Goal: Navigation & Orientation: Understand site structure

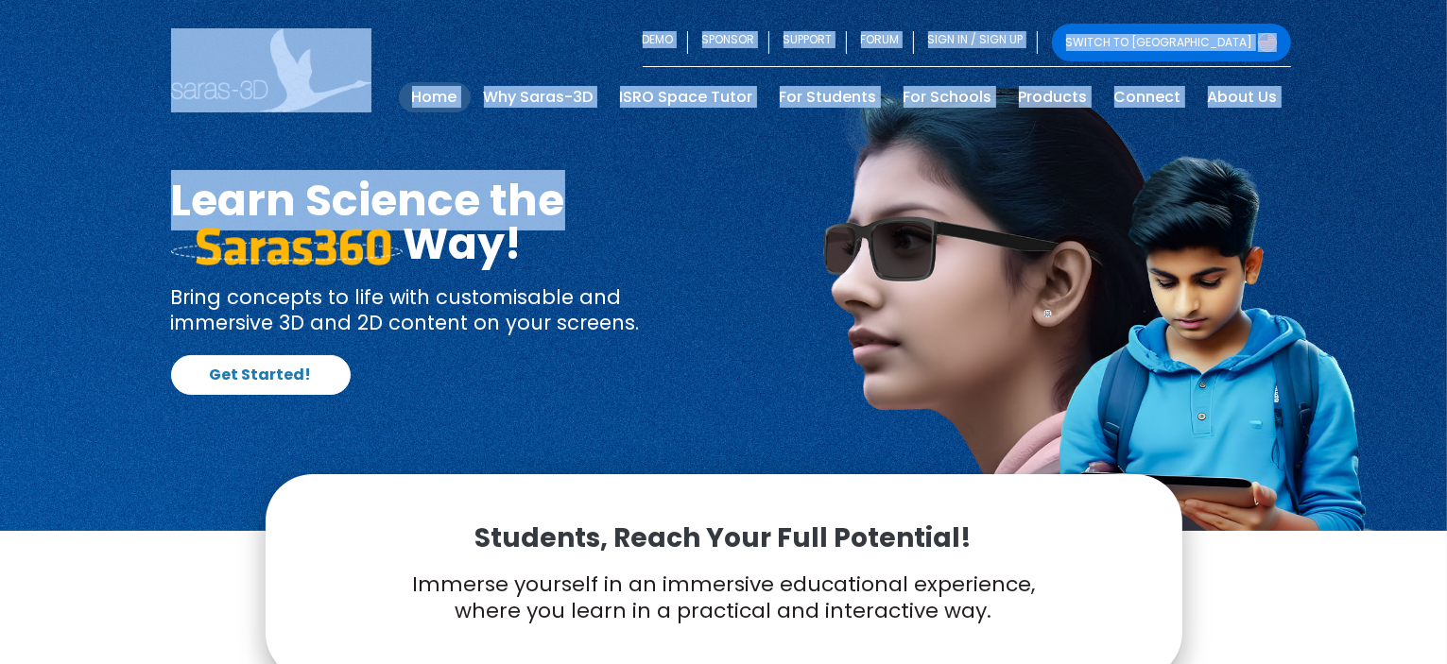
drag, startPoint x: 1446, startPoint y: 50, endPoint x: 1447, endPoint y: 197, distance: 147.4
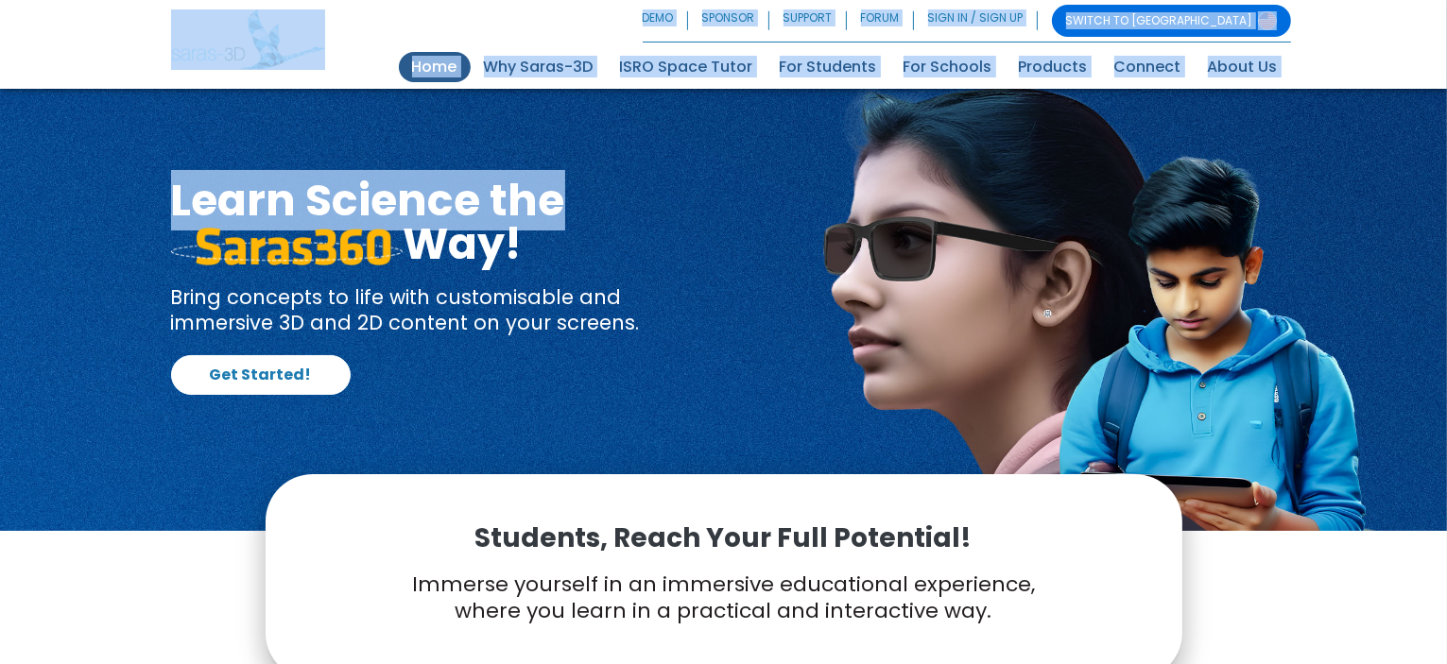
scroll to position [581, 0]
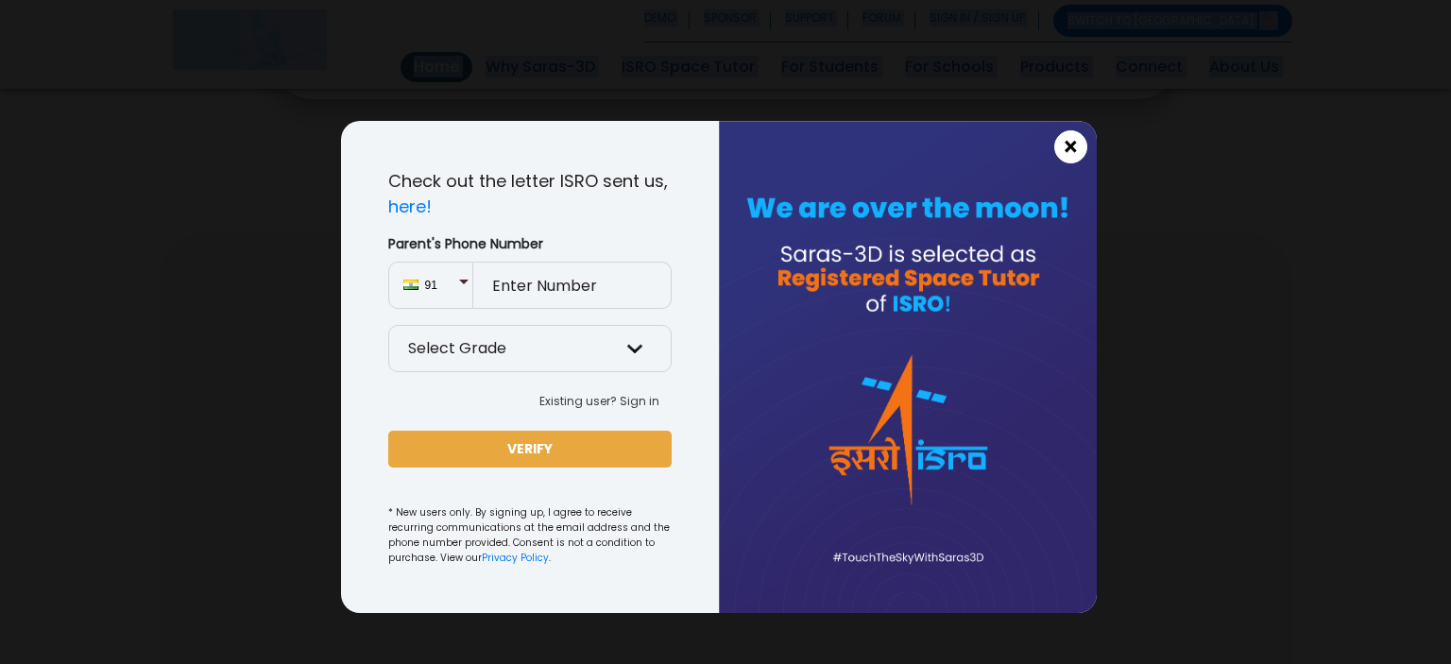
click at [1077, 147] on span "×" at bounding box center [1071, 147] width 16 height 25
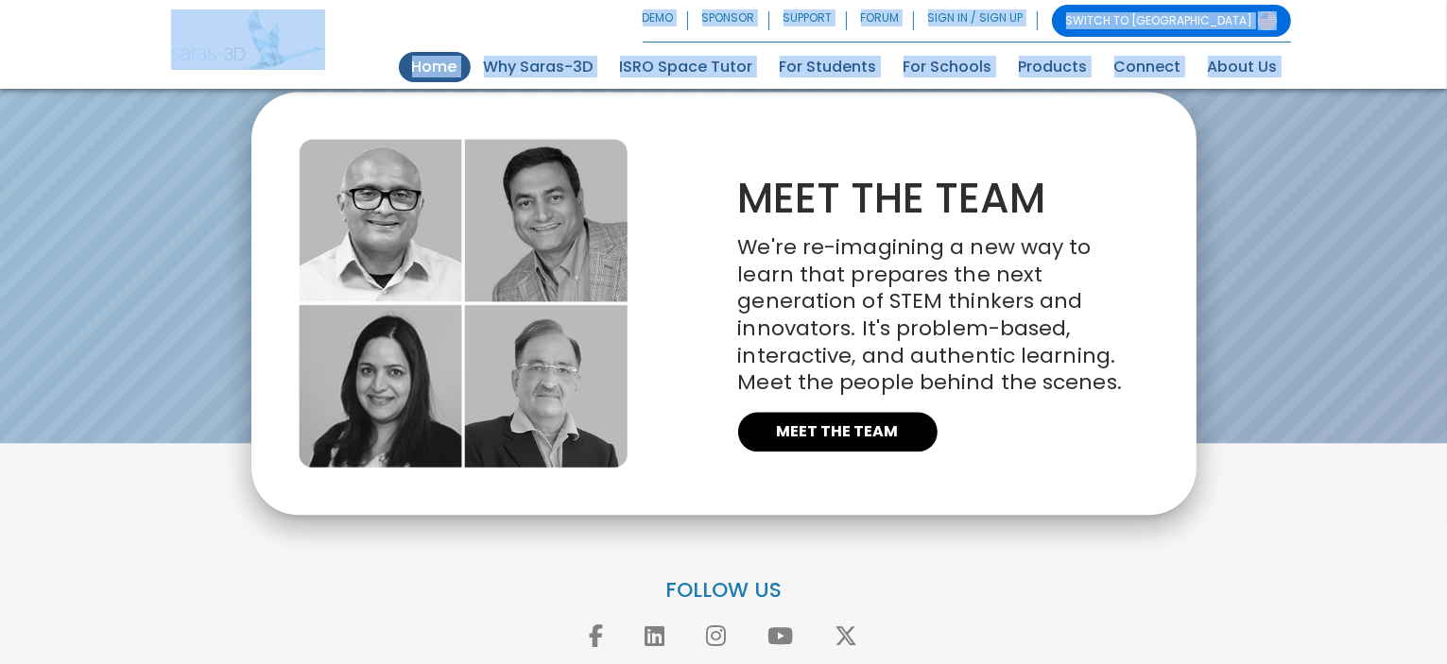
scroll to position [4340, 0]
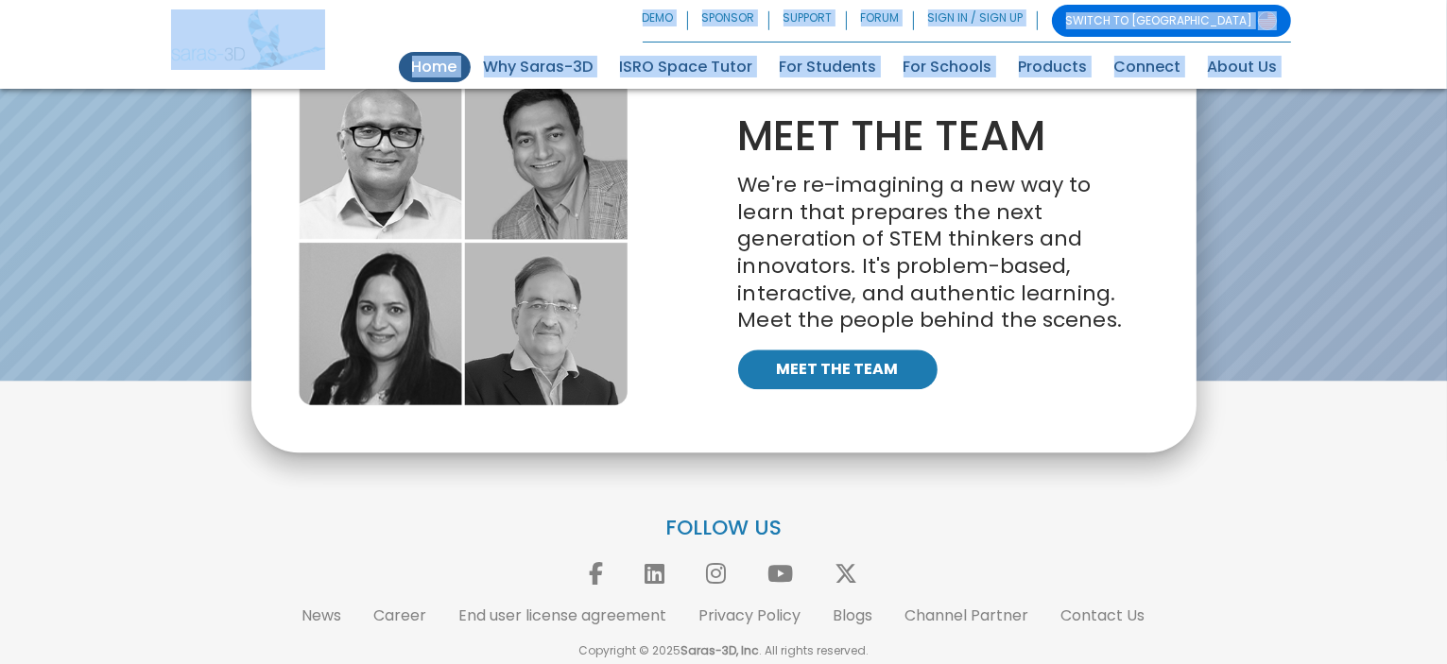
click at [899, 369] on link "MEET THE TEAM" at bounding box center [837, 370] width 199 height 40
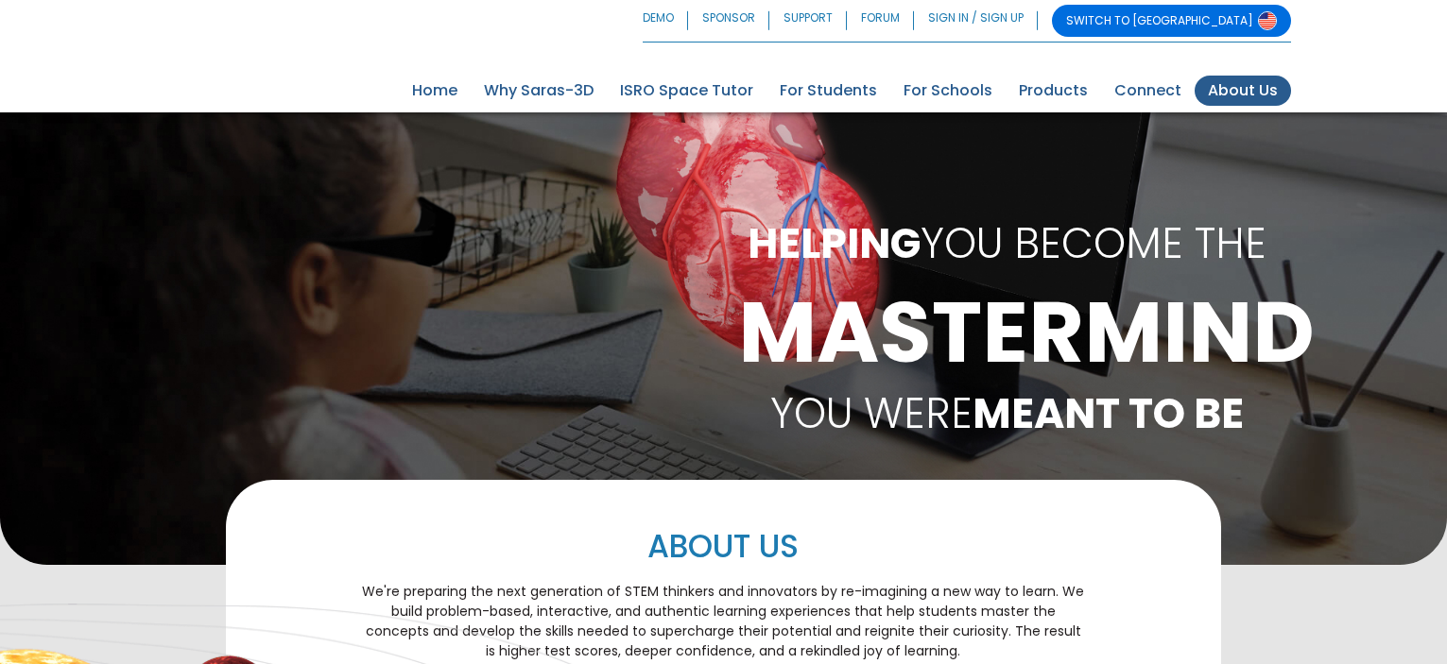
scroll to position [1124, 0]
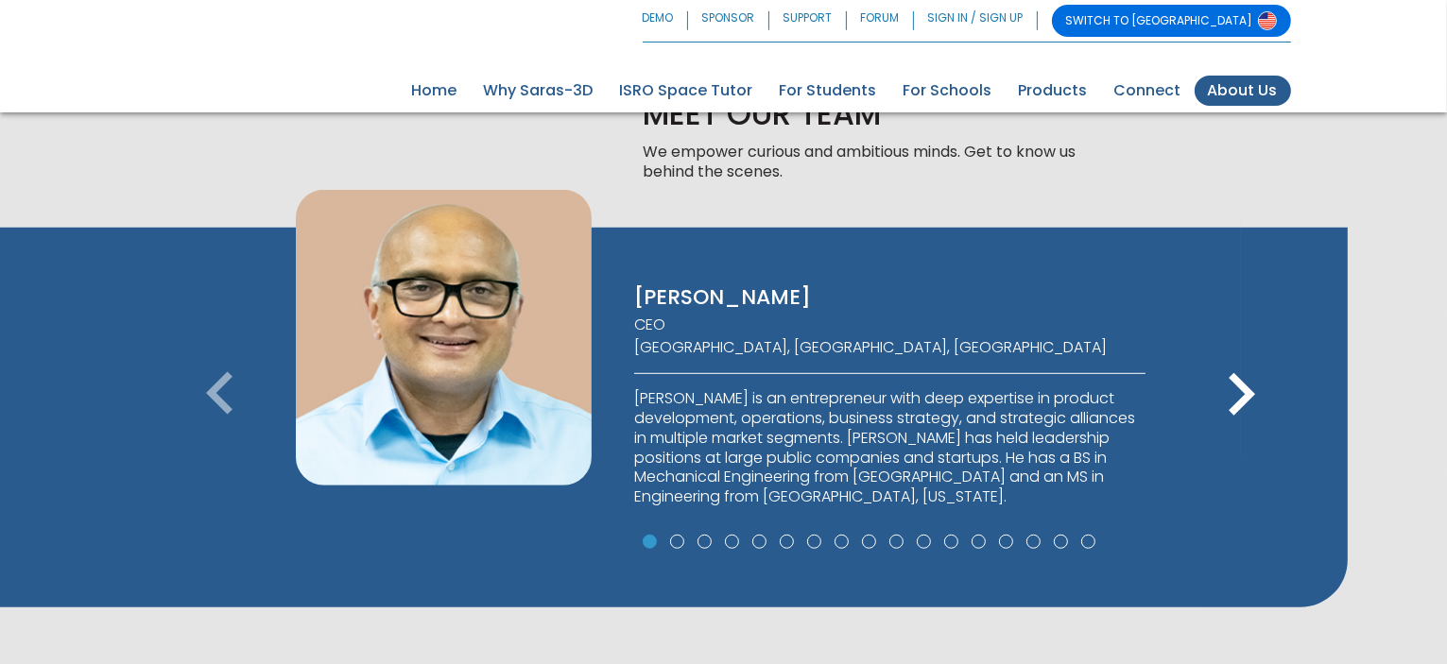
click at [1221, 404] on icon "keyboard_arrow_right" at bounding box center [1240, 394] width 85 height 85
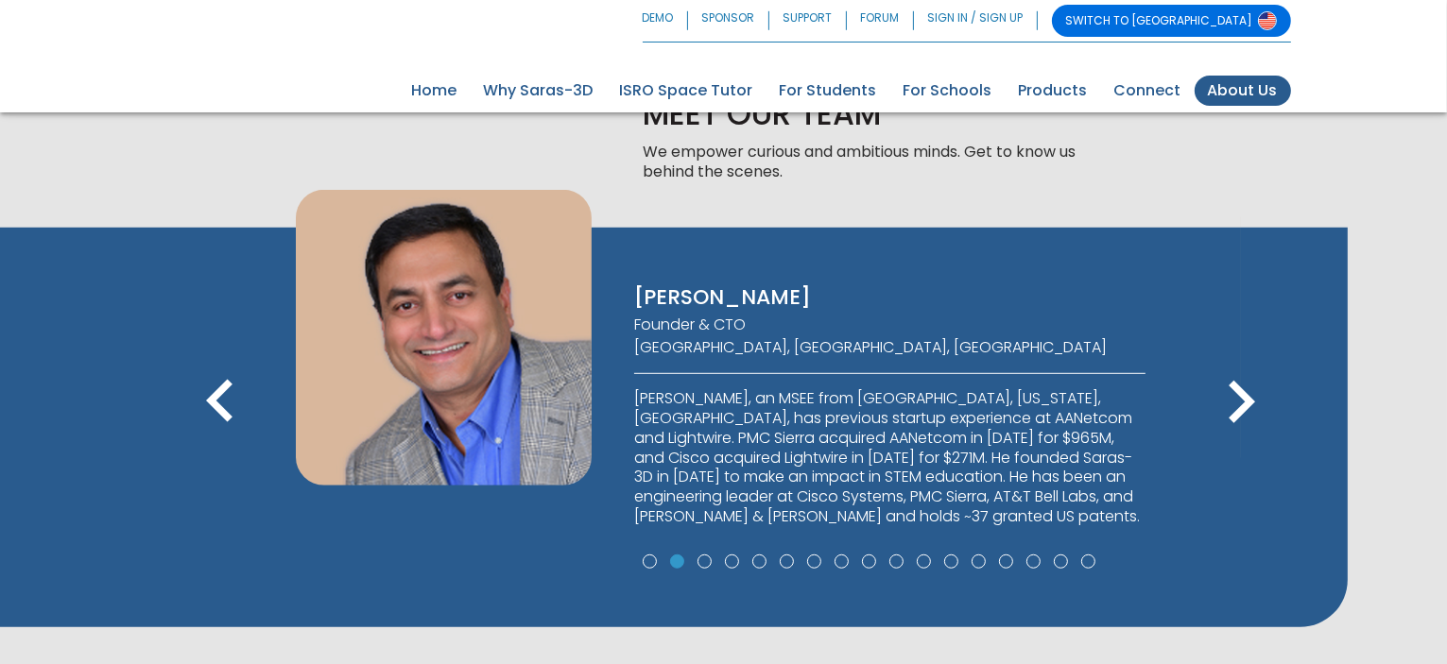
click at [1221, 404] on icon "keyboard_arrow_right" at bounding box center [1240, 402] width 85 height 85
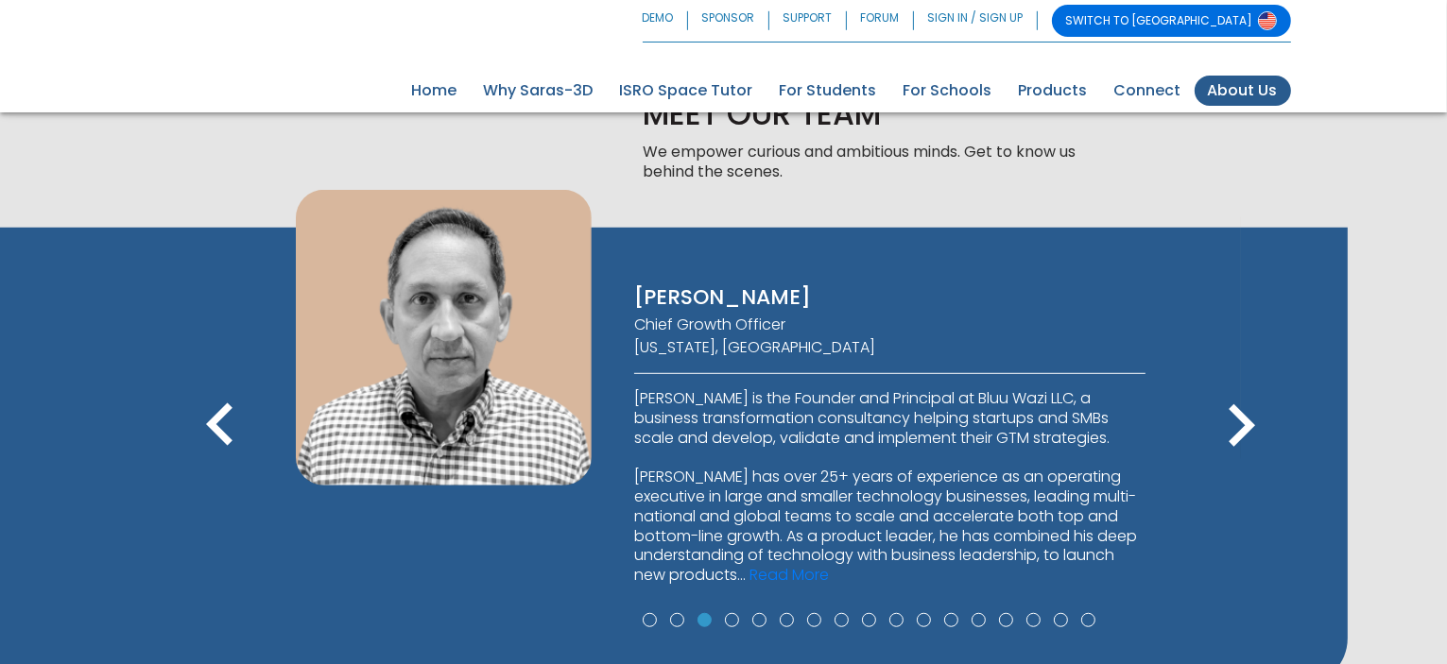
click at [1221, 404] on icon "keyboard_arrow_right" at bounding box center [1240, 426] width 85 height 85
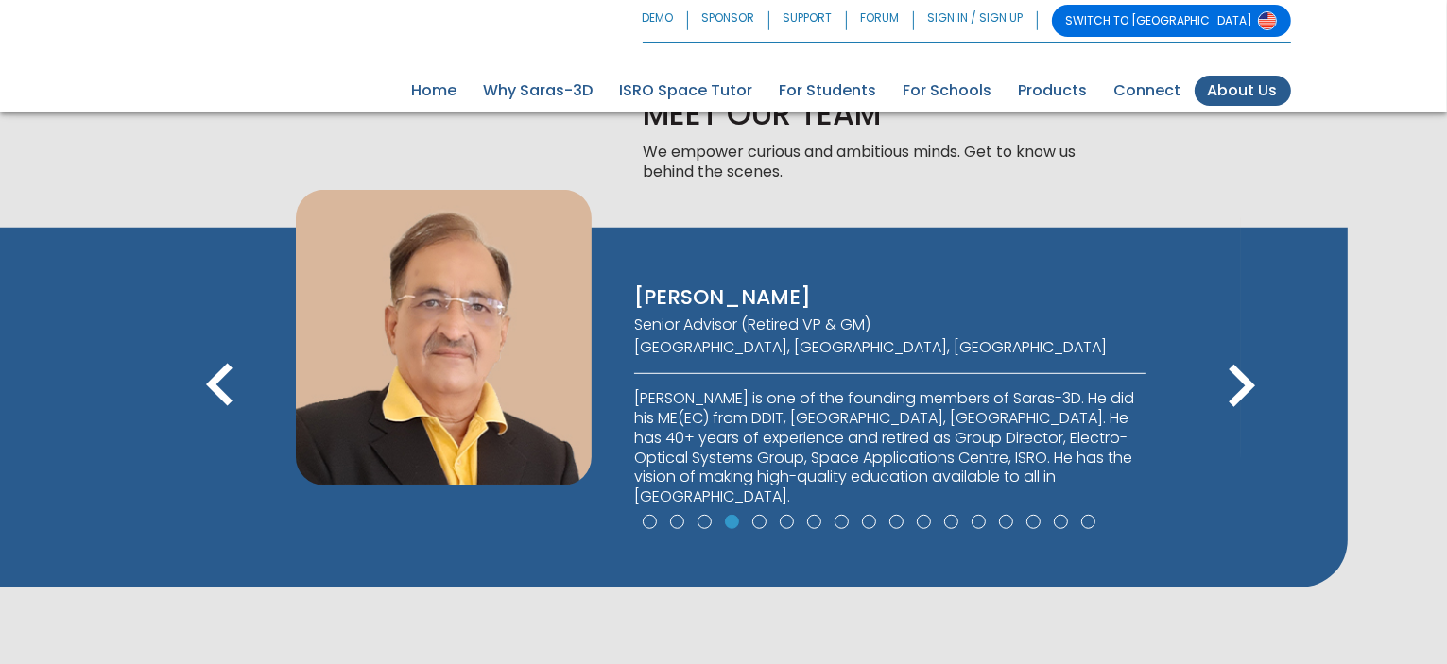
click at [1221, 404] on icon "keyboard_arrow_right" at bounding box center [1240, 386] width 85 height 85
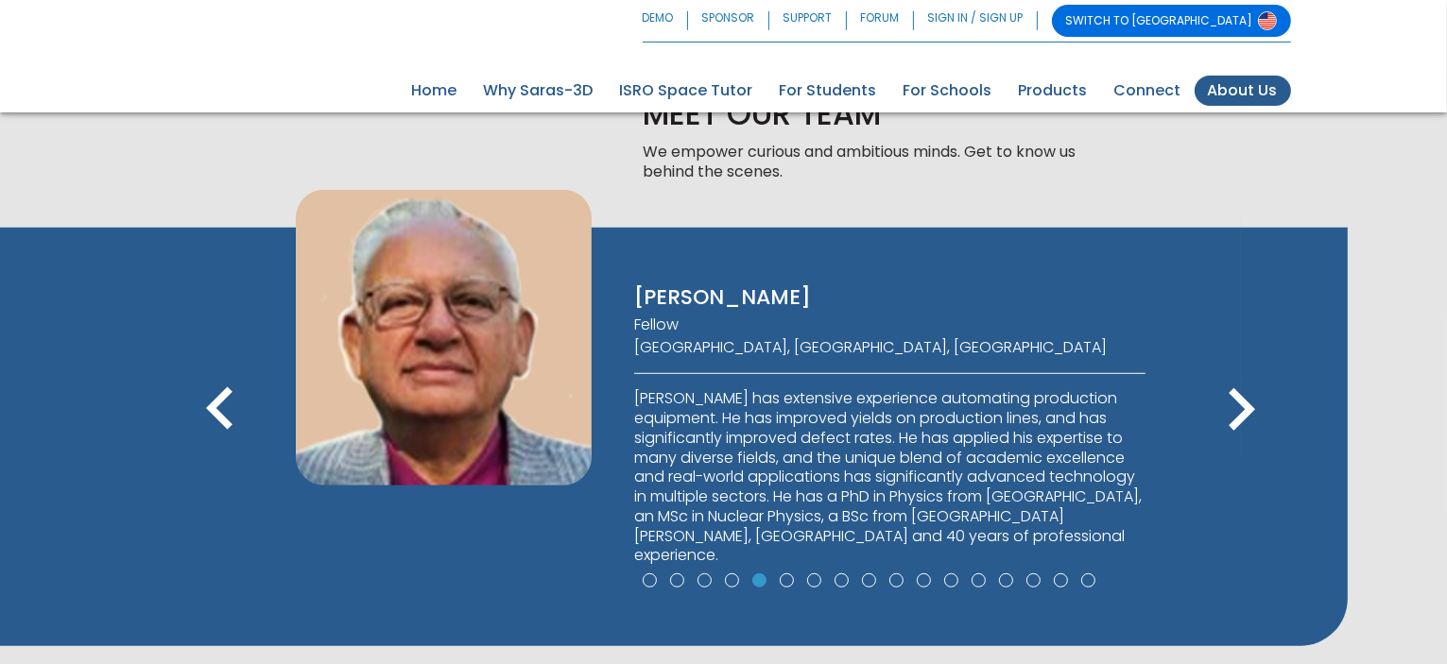
click at [1221, 404] on icon "keyboard_arrow_right" at bounding box center [1240, 410] width 85 height 85
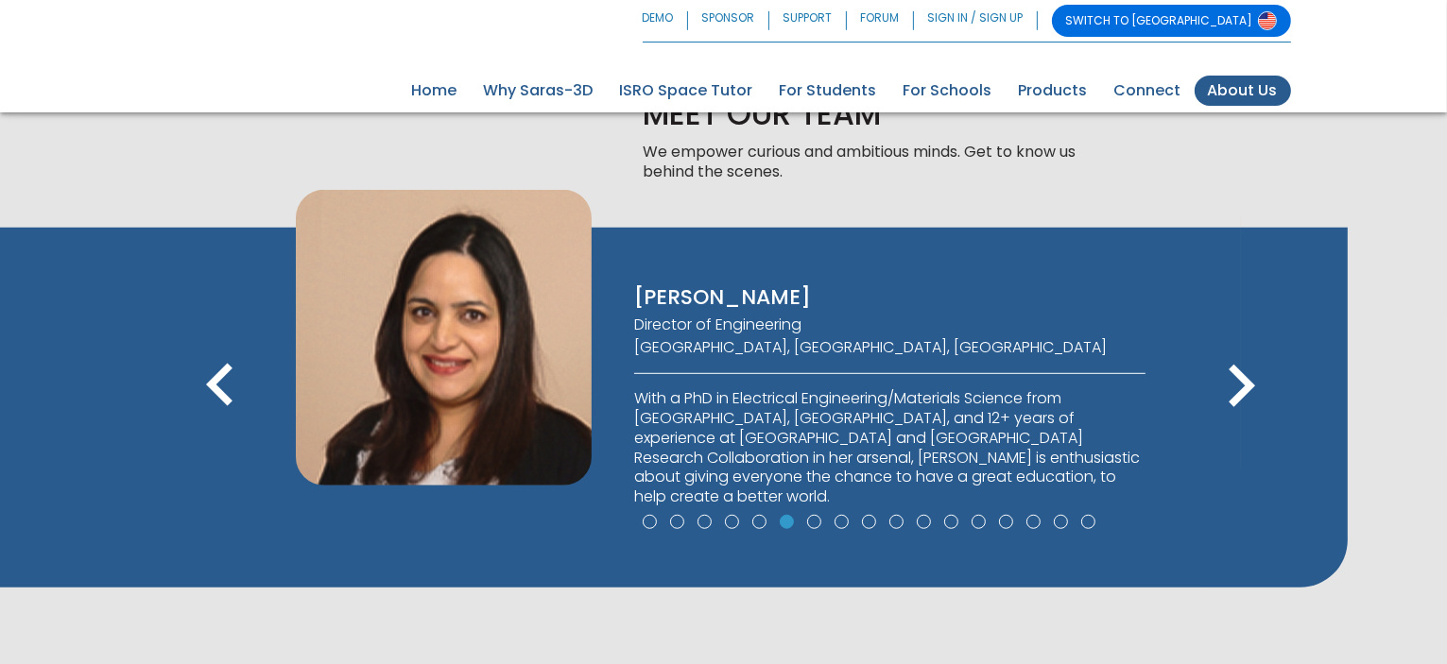
click at [1221, 404] on icon "keyboard_arrow_right" at bounding box center [1240, 386] width 85 height 85
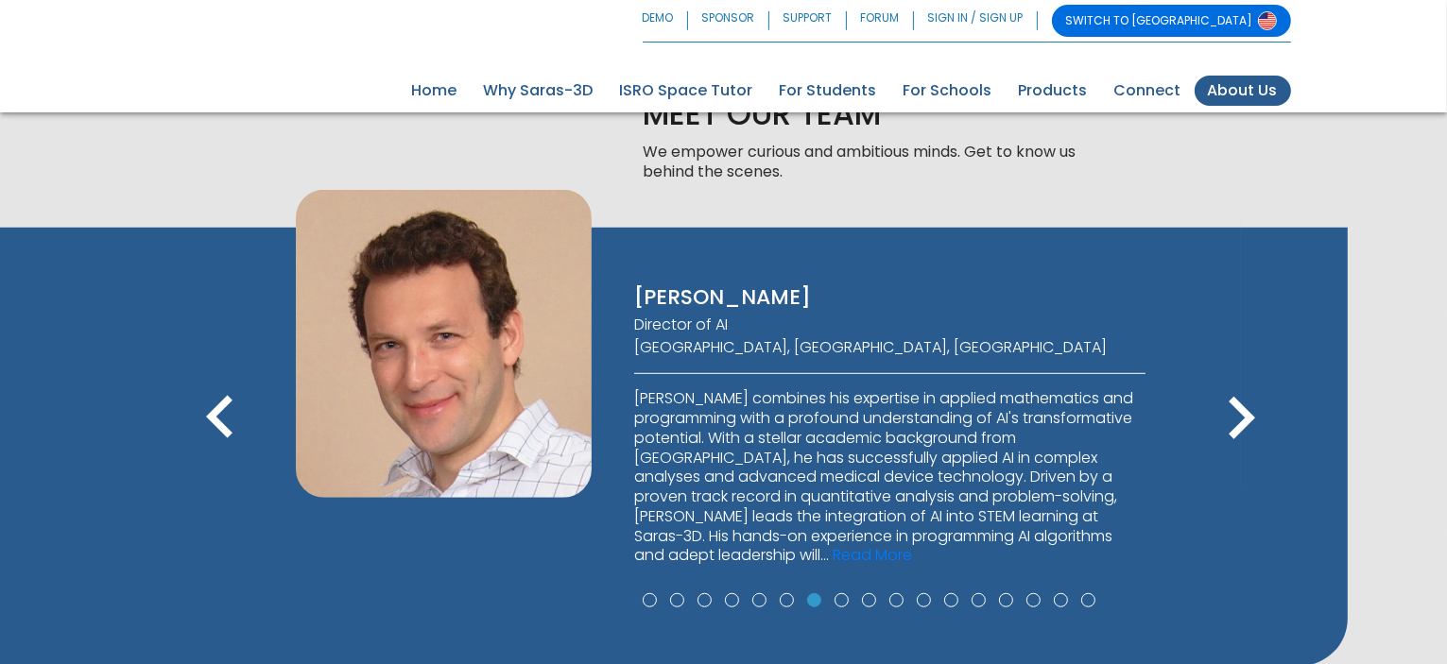
click at [1221, 404] on icon "keyboard_arrow_right" at bounding box center [1240, 418] width 85 height 85
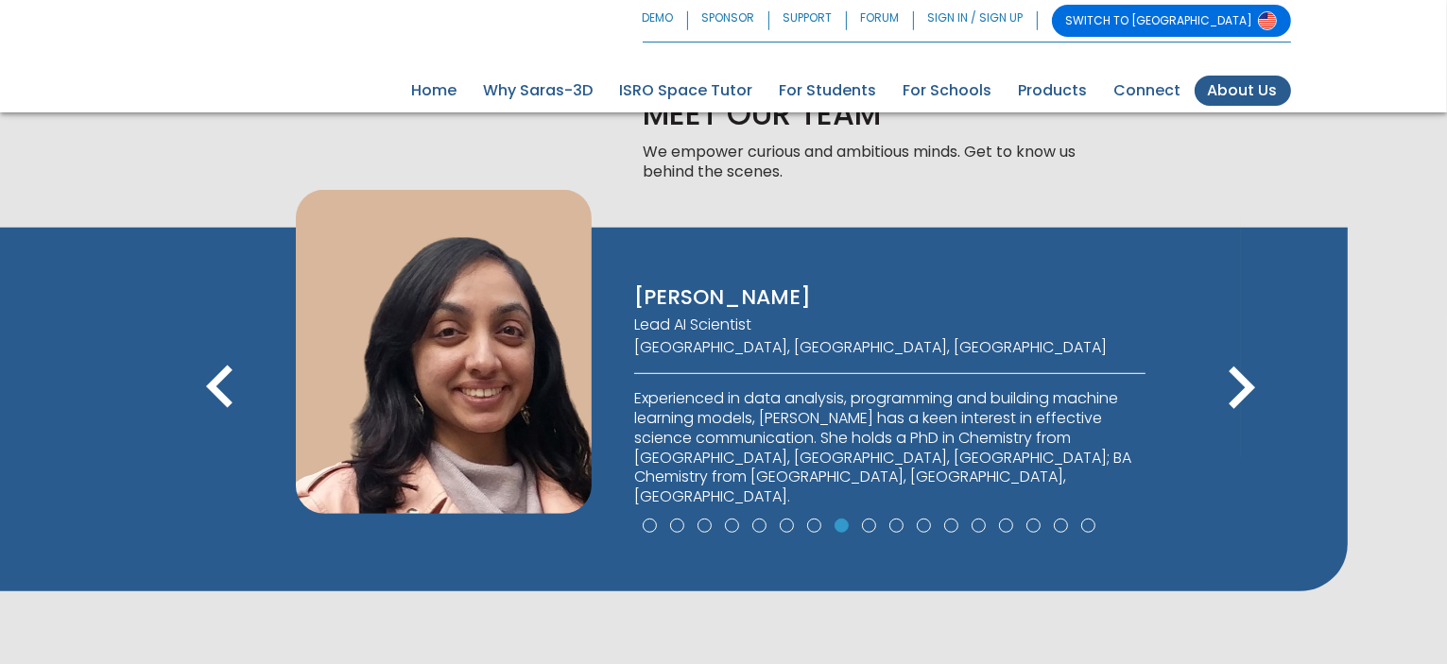
click at [1221, 404] on icon "keyboard_arrow_right" at bounding box center [1240, 388] width 85 height 85
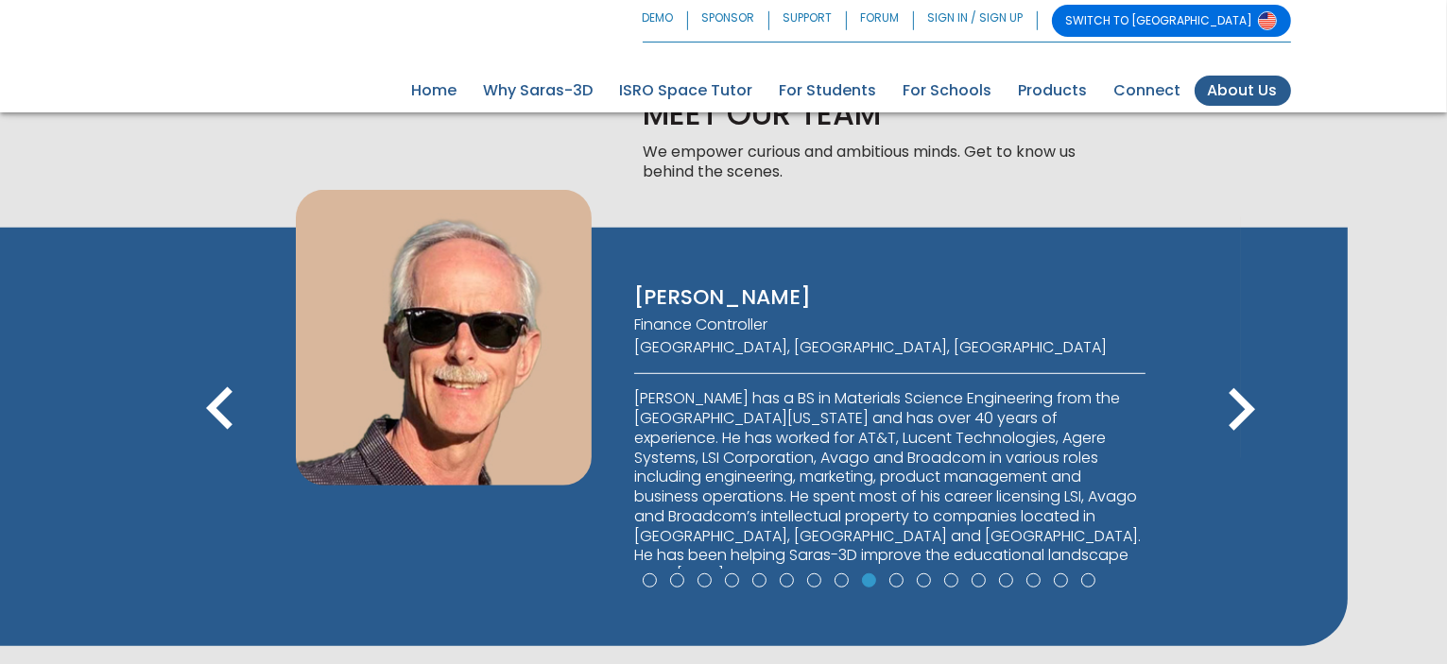
click at [1221, 404] on icon "keyboard_arrow_right" at bounding box center [1240, 410] width 85 height 85
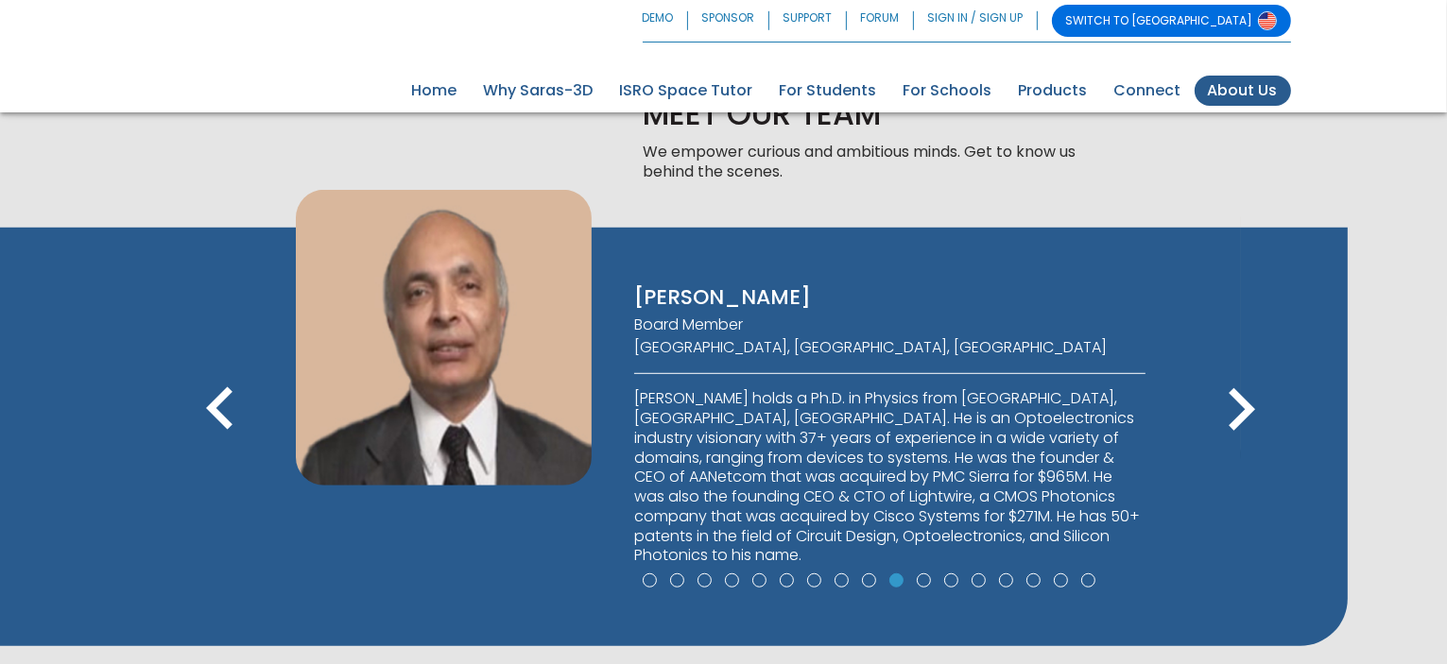
click at [1221, 404] on icon "keyboard_arrow_right" at bounding box center [1240, 410] width 85 height 85
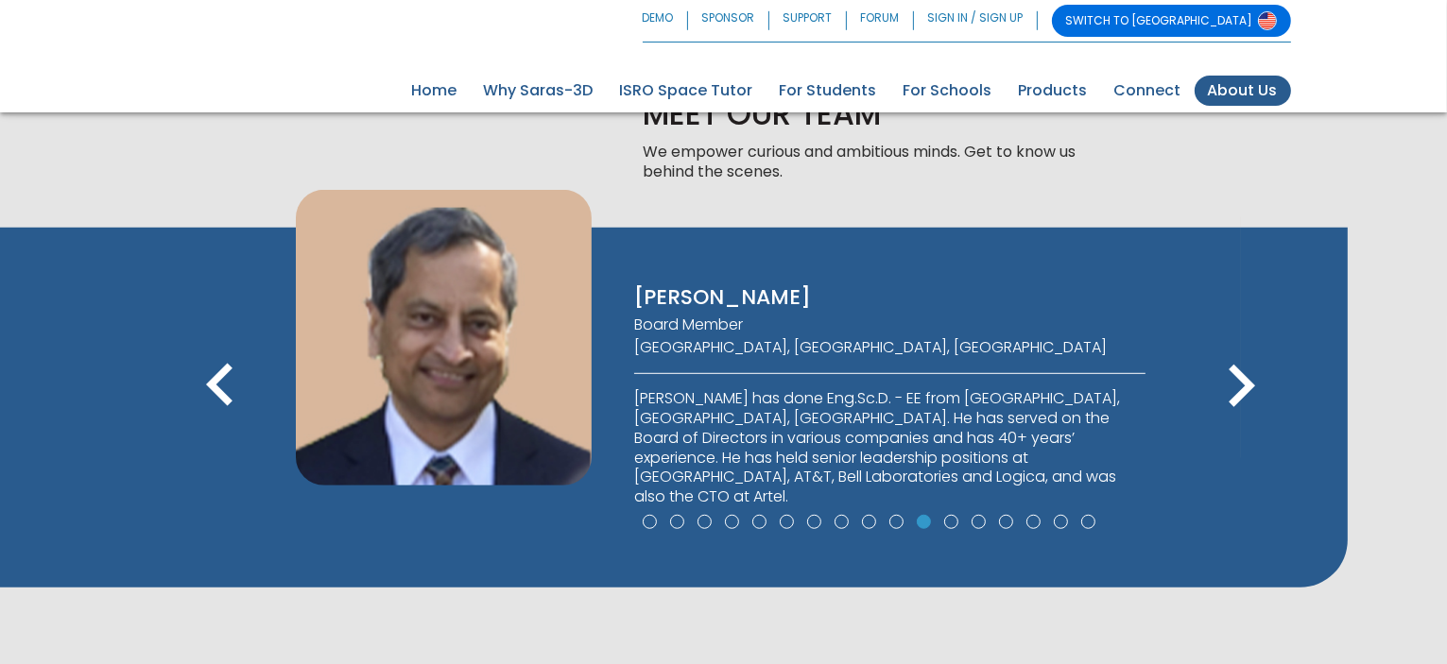
click at [1221, 404] on icon "keyboard_arrow_right" at bounding box center [1240, 386] width 85 height 85
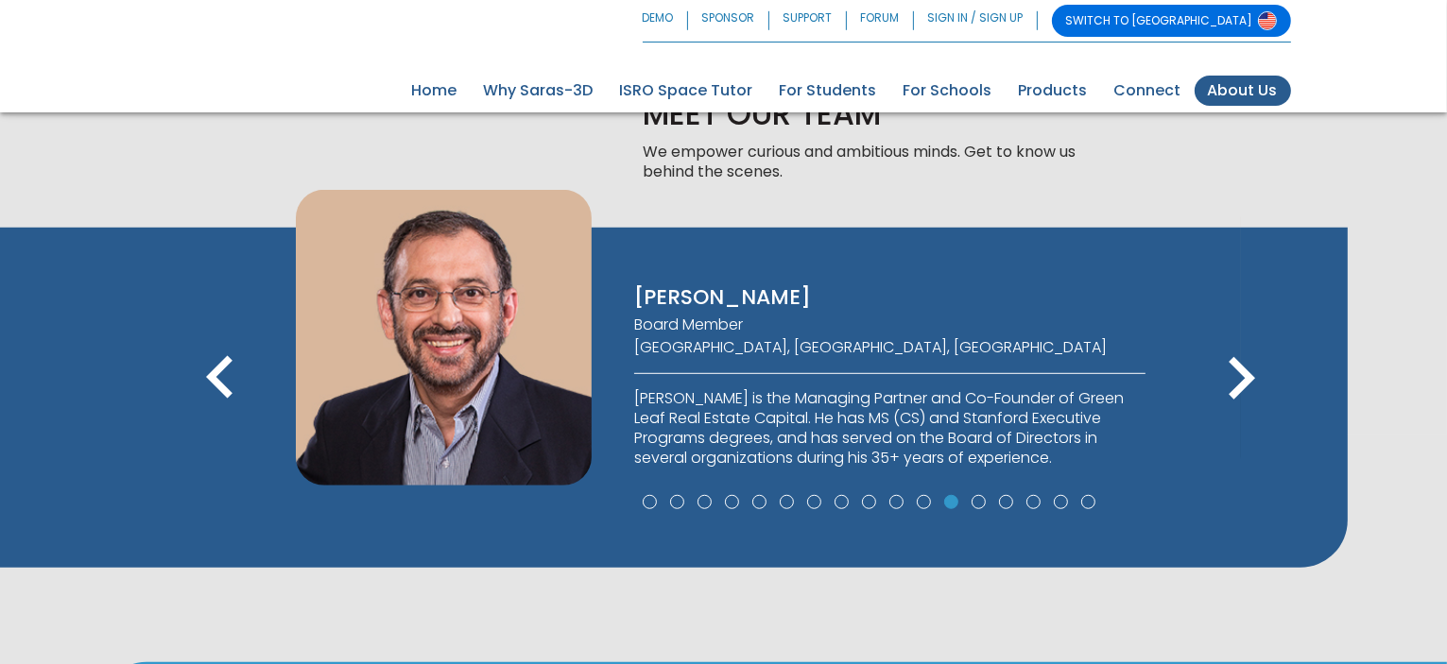
click at [1221, 404] on icon "keyboard_arrow_right" at bounding box center [1240, 378] width 85 height 85
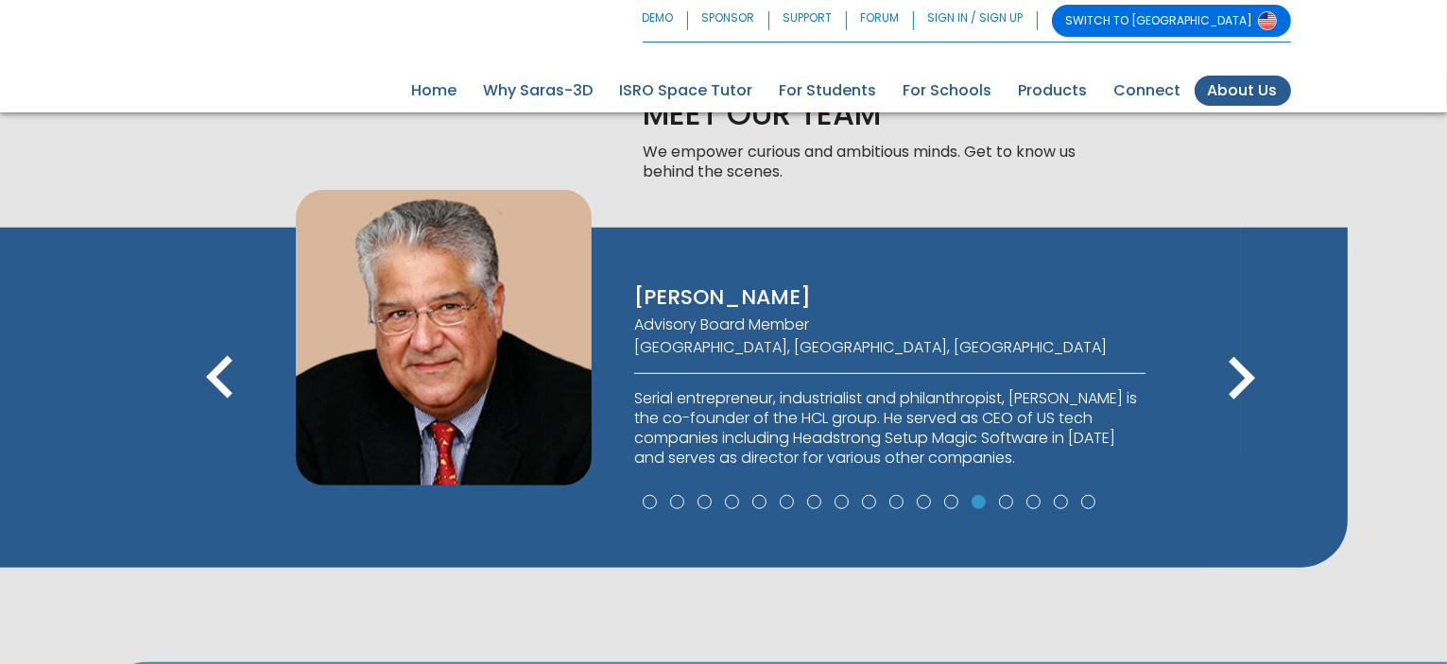
click at [1221, 404] on icon "keyboard_arrow_right" at bounding box center [1240, 378] width 85 height 85
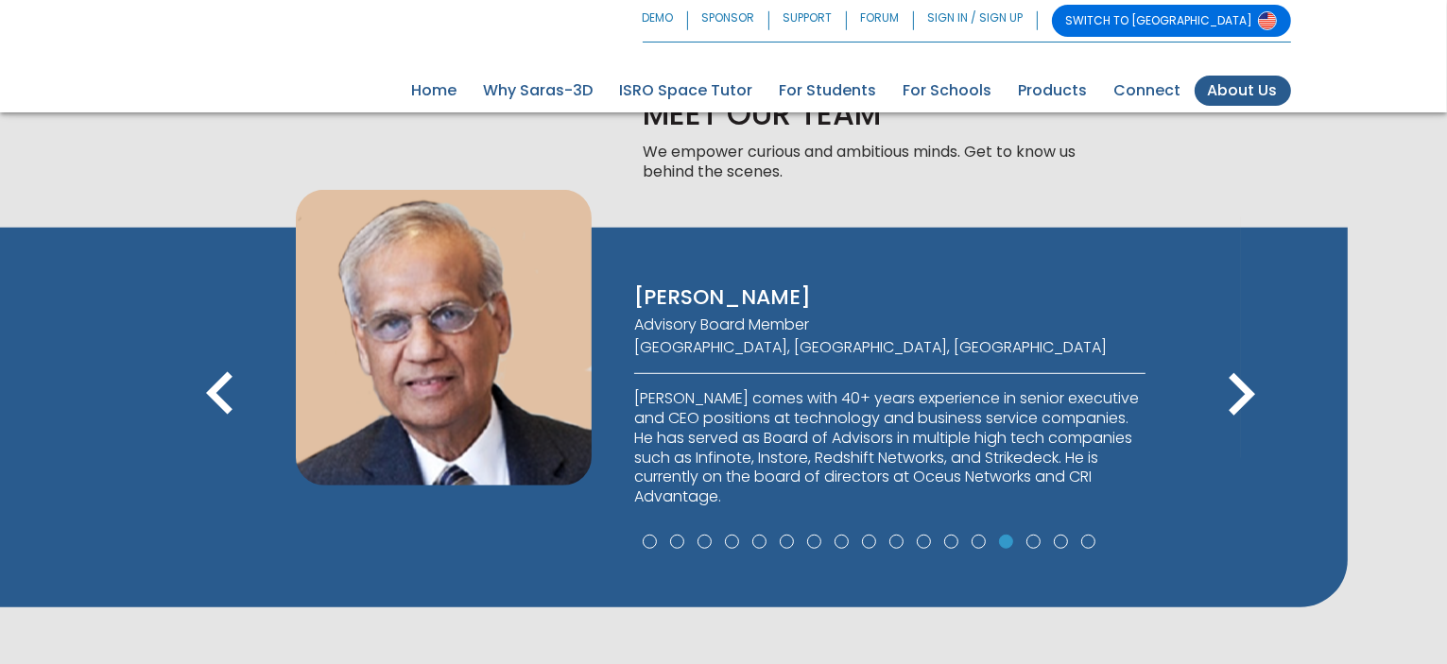
click at [1221, 404] on icon "keyboard_arrow_right" at bounding box center [1240, 394] width 85 height 85
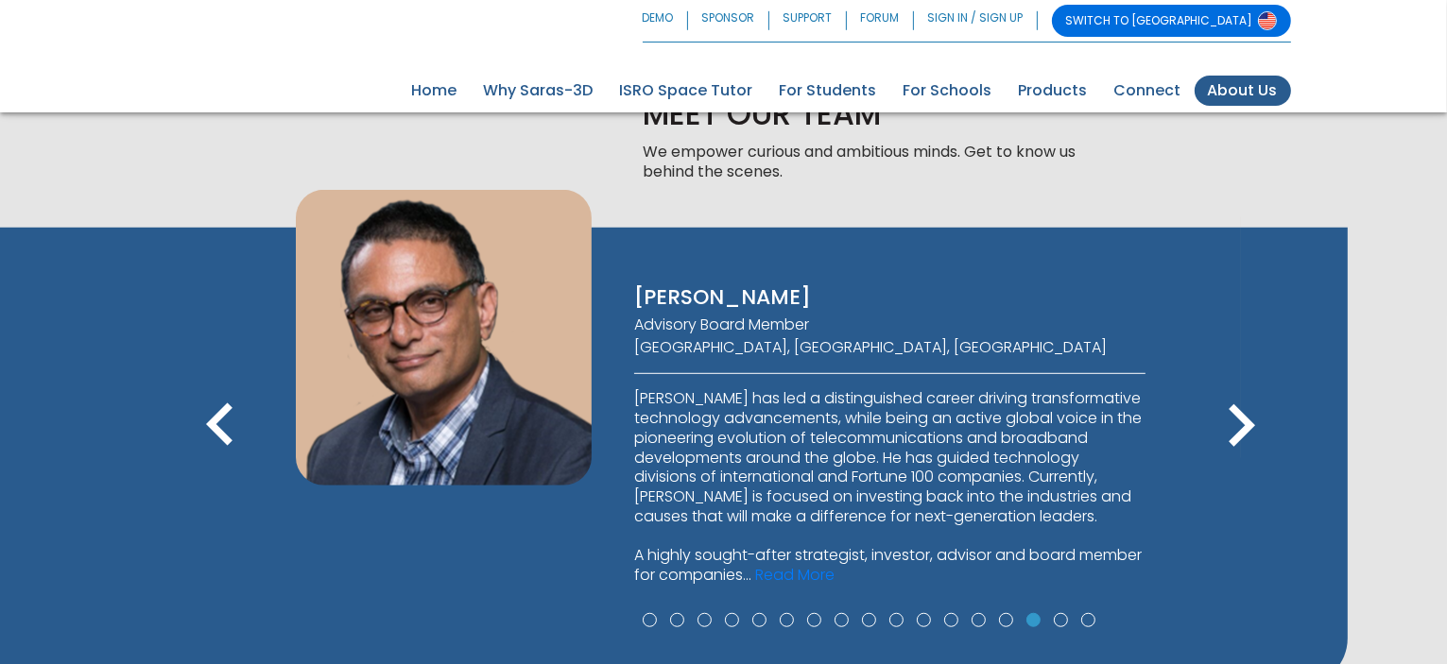
click at [1221, 404] on icon "keyboard_arrow_right" at bounding box center [1240, 426] width 85 height 85
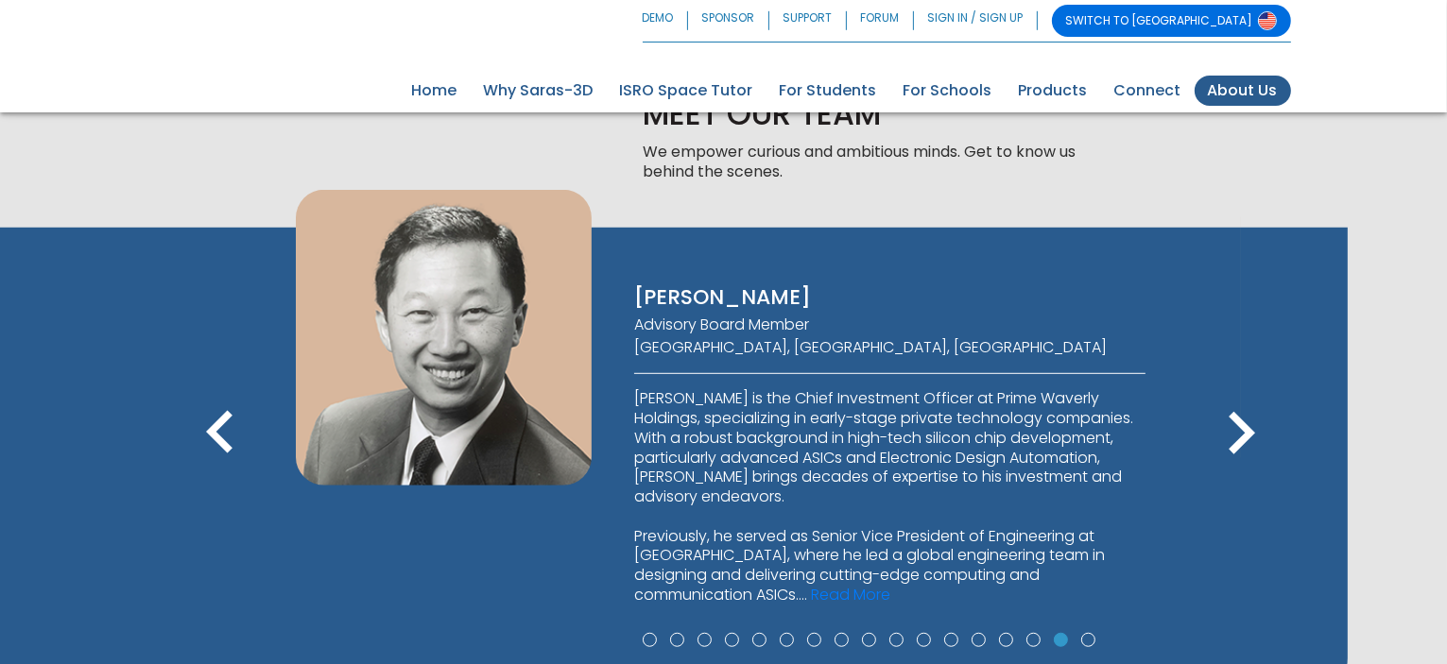
click at [1221, 404] on icon "keyboard_arrow_right" at bounding box center [1240, 433] width 85 height 85
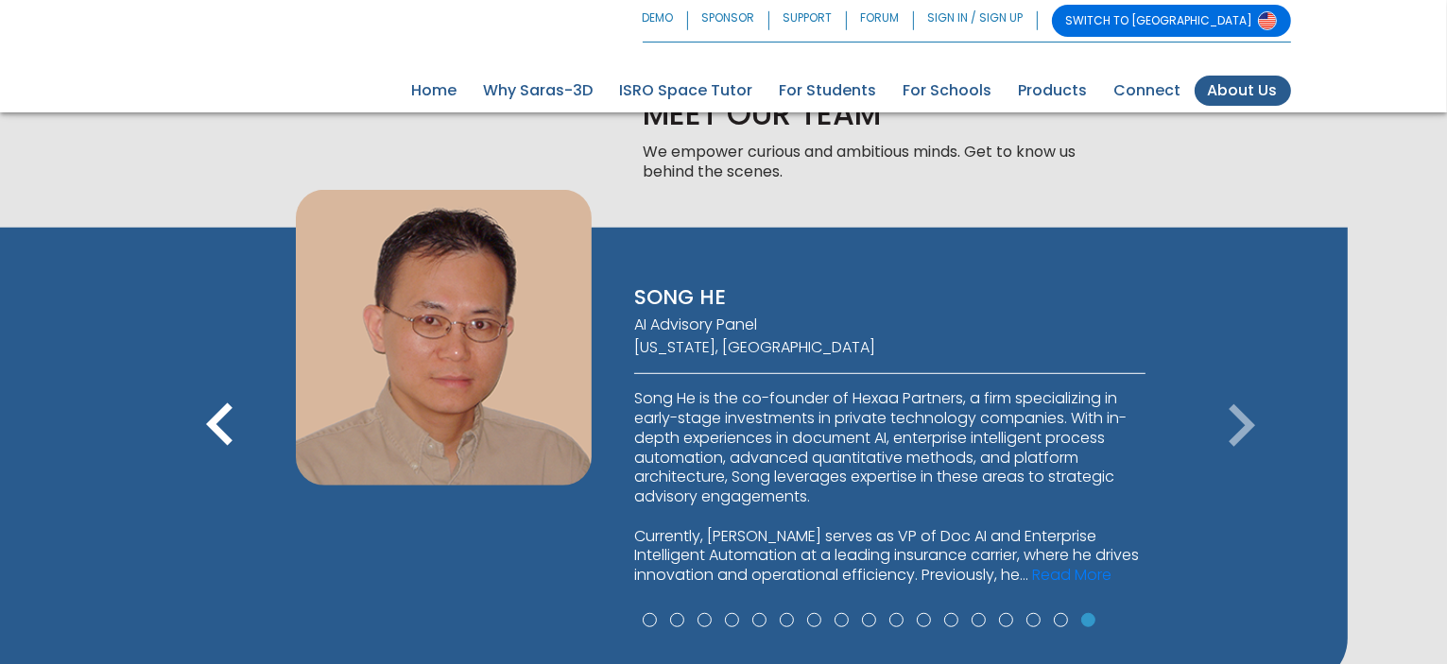
click at [1221, 404] on icon "keyboard_arrow_right" at bounding box center [1240, 426] width 85 height 85
click at [711, 78] on link "ISRO Space Tutor" at bounding box center [687, 91] width 160 height 30
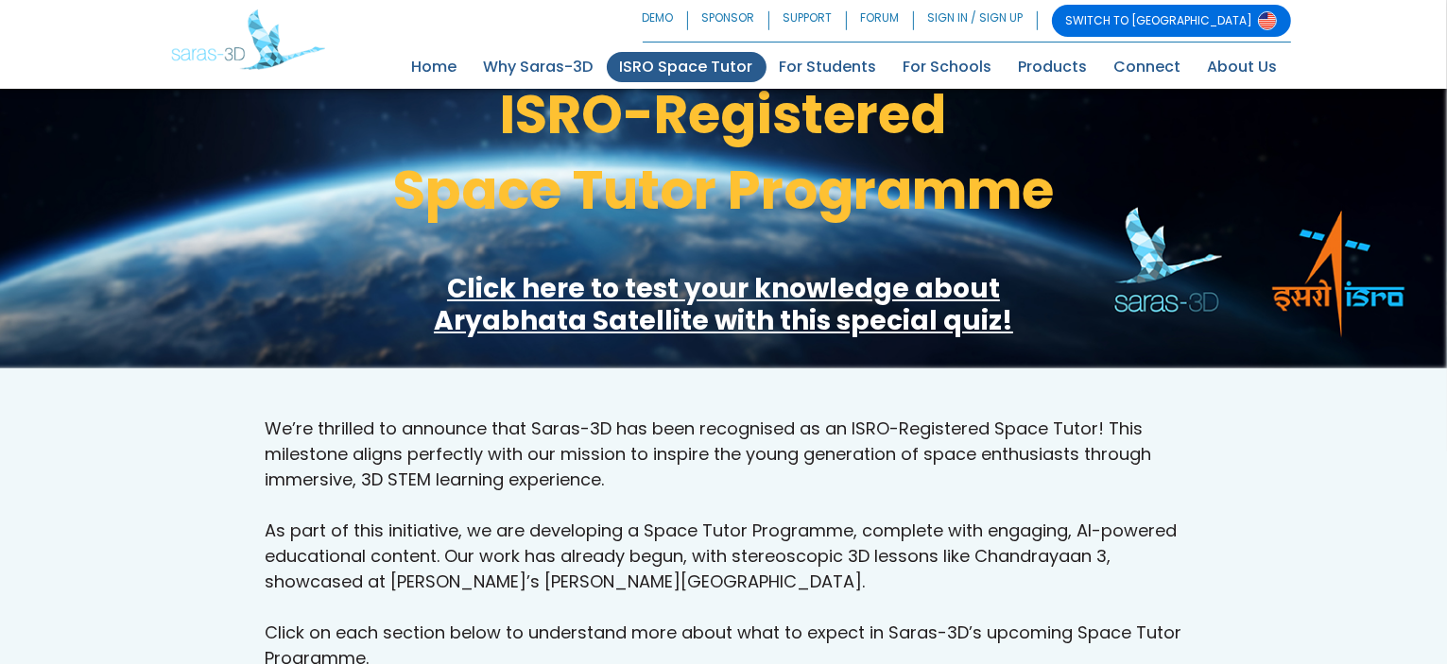
scroll to position [214, 0]
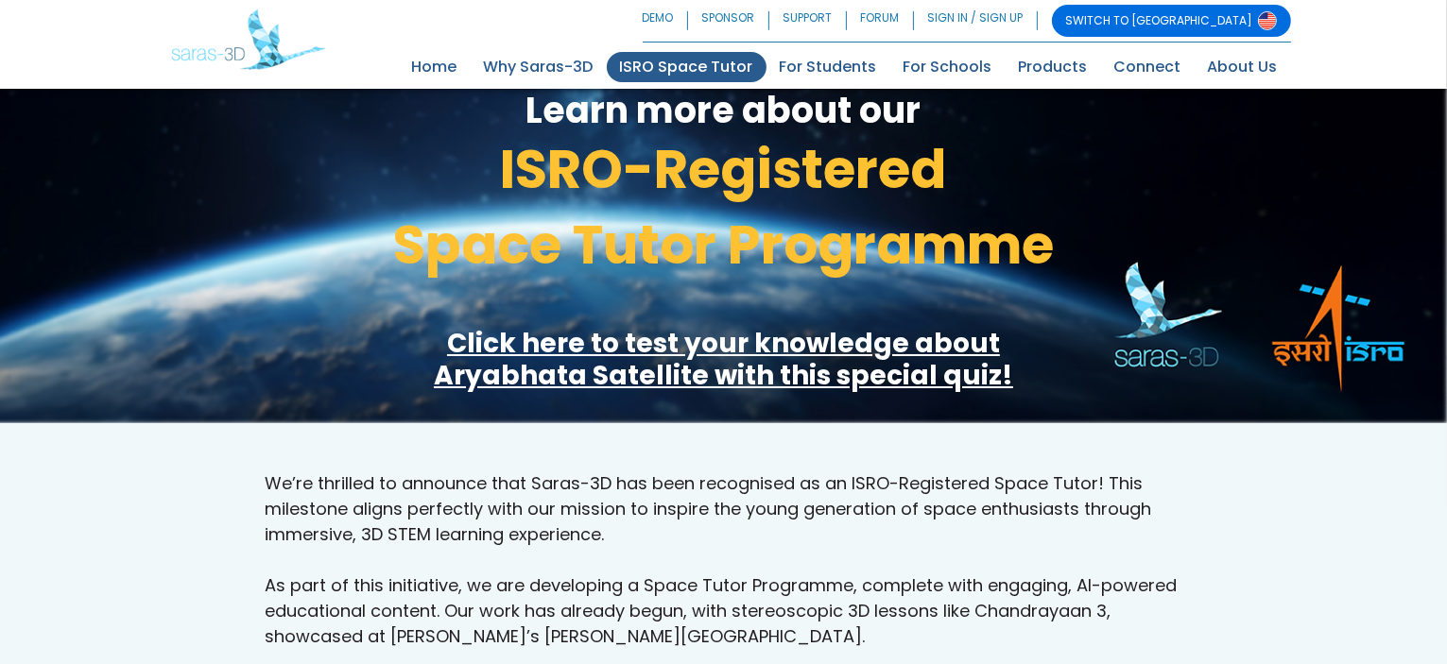
drag, startPoint x: 1447, startPoint y: 149, endPoint x: 1450, endPoint y: 113, distance: 36.0
click at [1251, 29] on link "SWITCH TO [GEOGRAPHIC_DATA]" at bounding box center [1171, 21] width 239 height 32
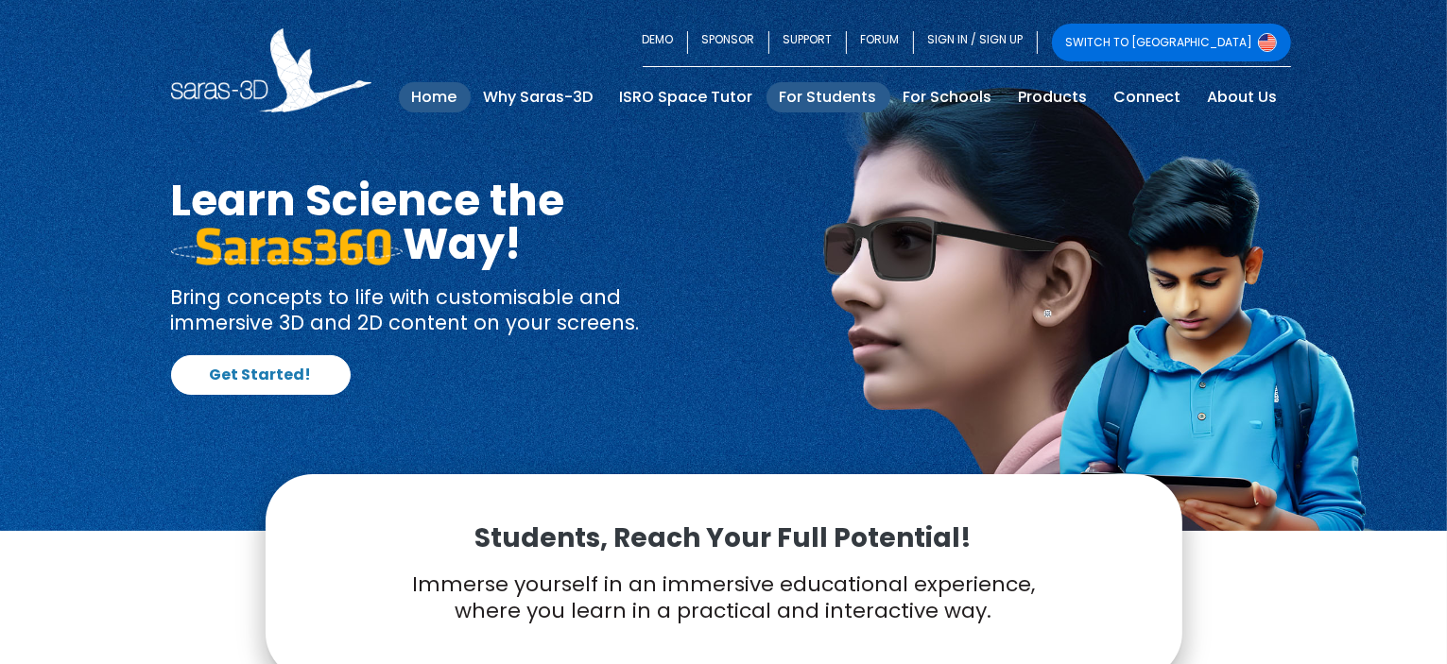
click at [824, 110] on link "For Students" at bounding box center [828, 97] width 124 height 30
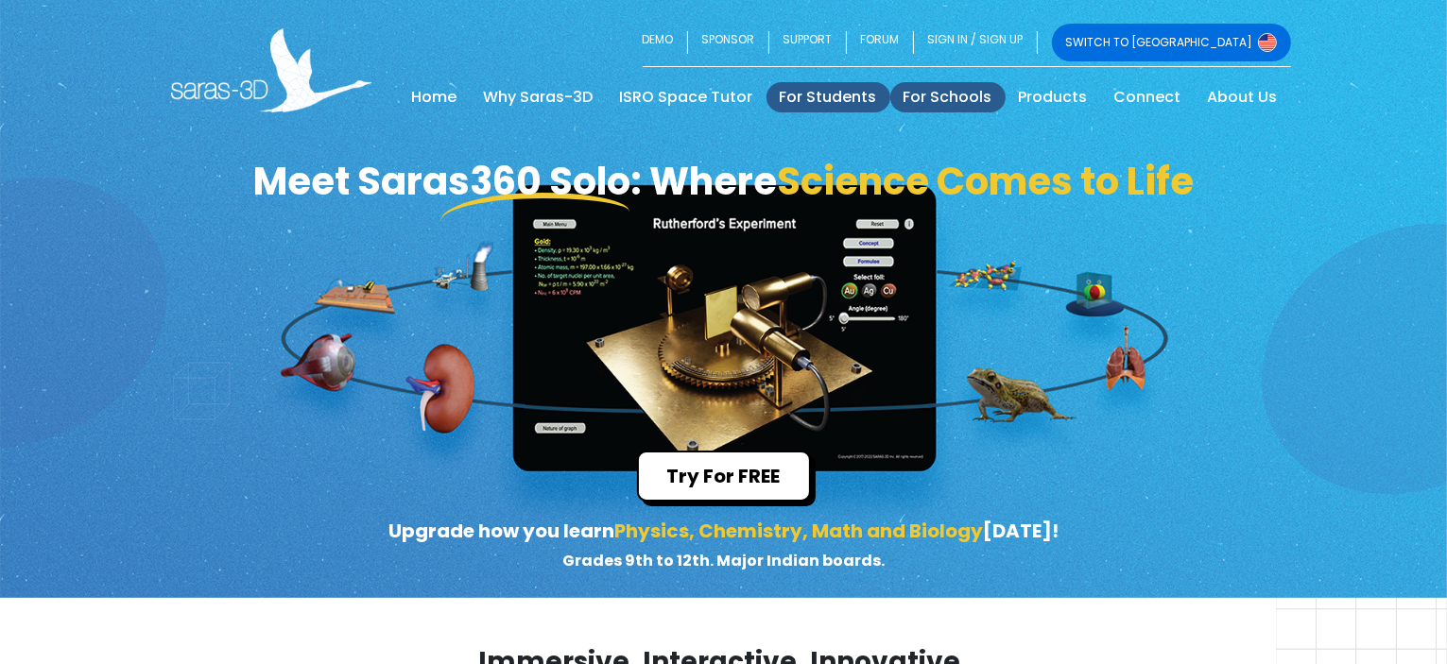
click at [944, 101] on link "For Schools" at bounding box center [947, 97] width 115 height 30
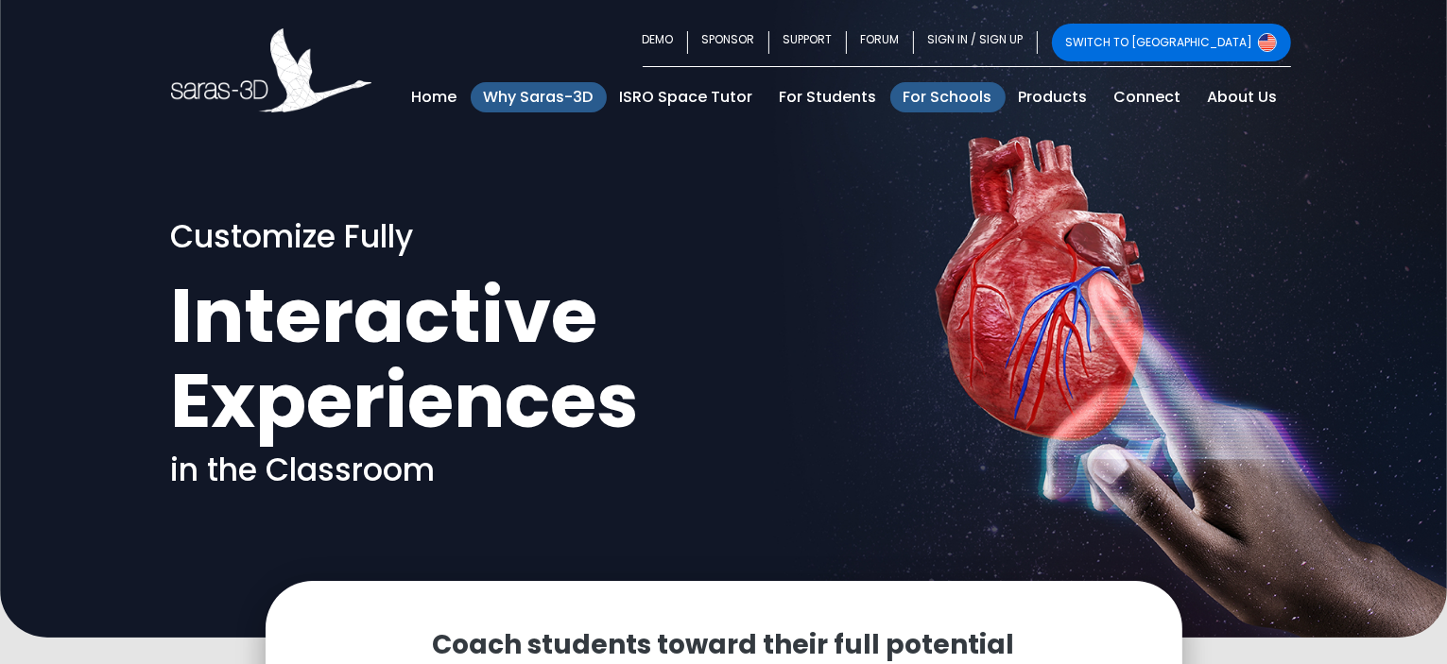
click at [554, 101] on link "Why Saras-3D" at bounding box center [539, 97] width 136 height 30
